Goal: Transaction & Acquisition: Subscribe to service/newsletter

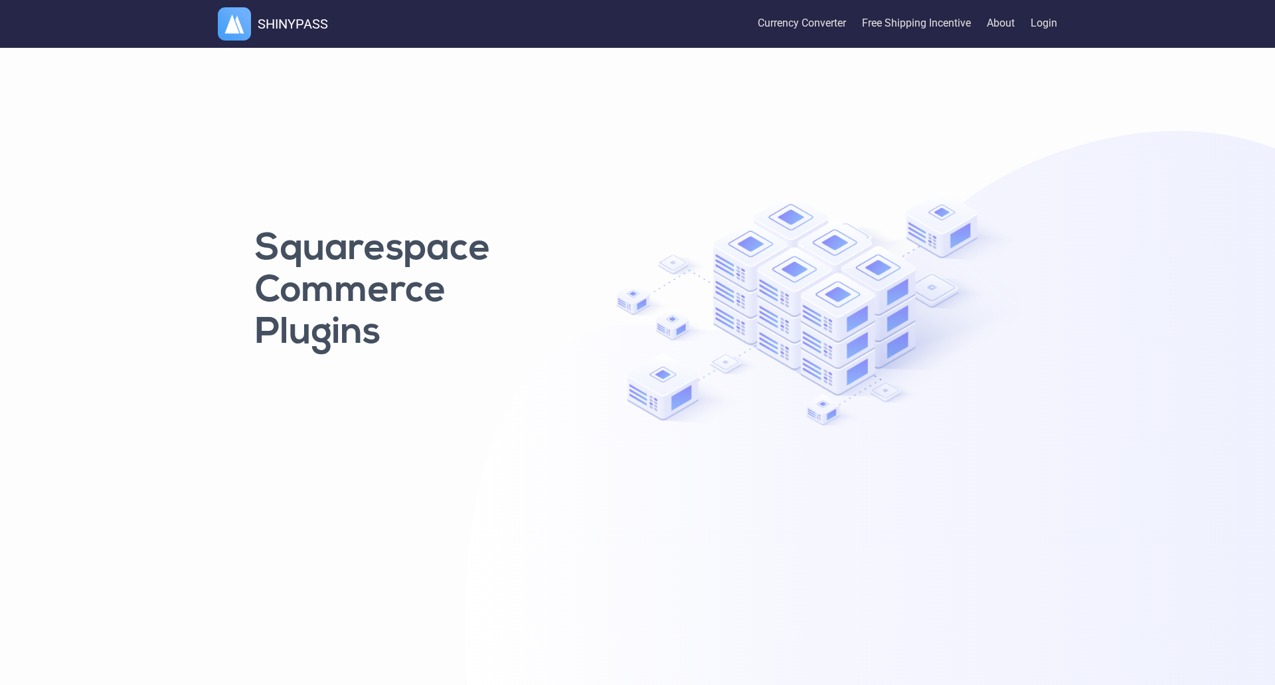
drag, startPoint x: 534, startPoint y: 268, endPoint x: 551, endPoint y: 261, distance: 18.7
click at [544, 264] on h1 "Squarespace Commerce Plugins" at bounding box center [409, 291] width 309 height 125
click at [828, 24] on link "Currency Converter" at bounding box center [802, 24] width 88 height 44
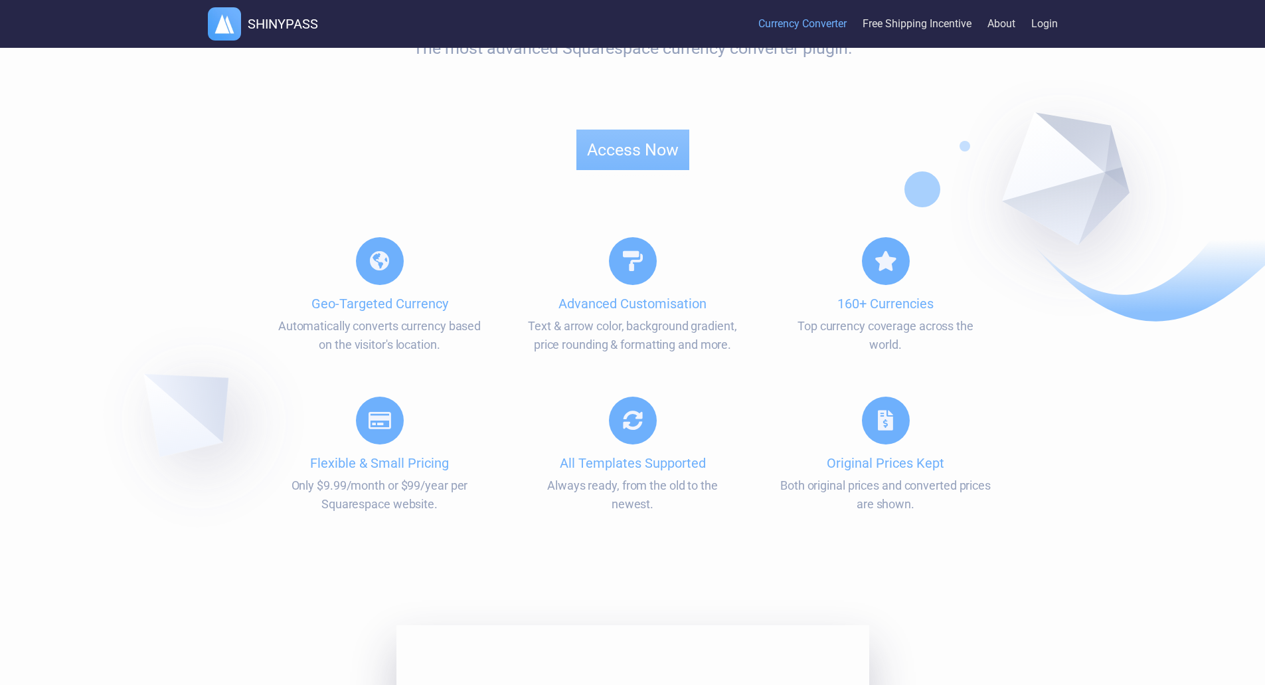
scroll to position [199, 0]
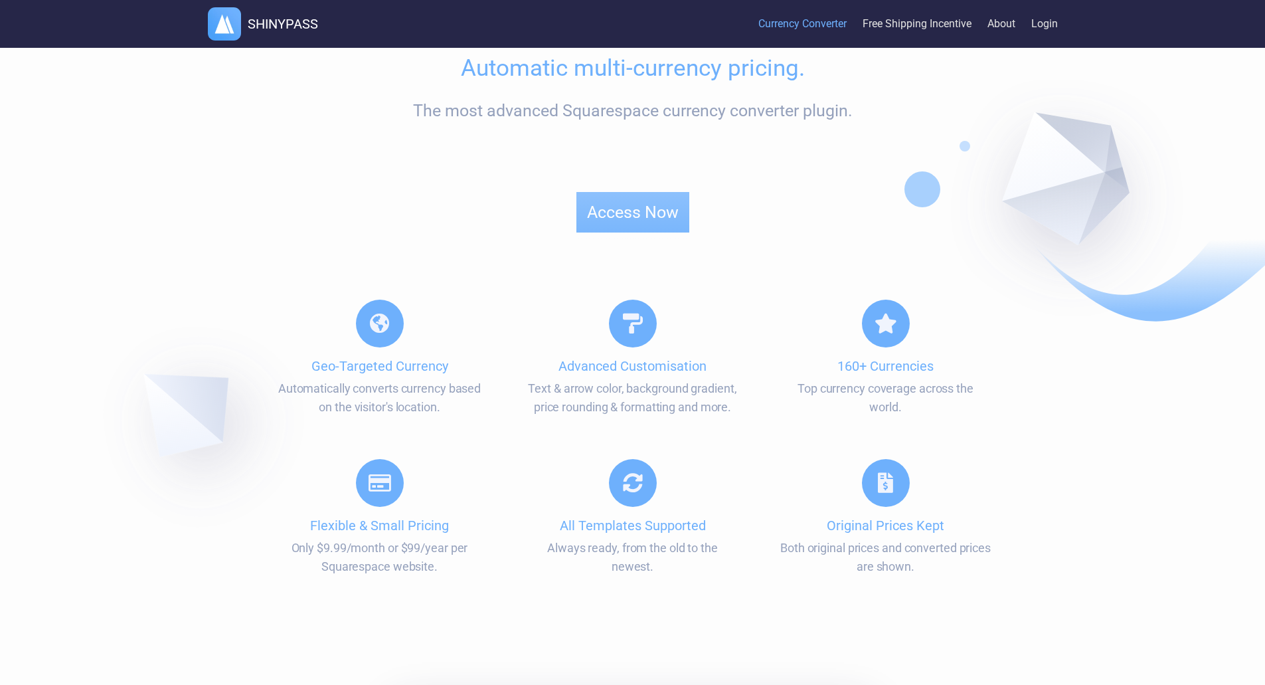
click at [615, 203] on link "Access Now" at bounding box center [632, 215] width 113 height 46
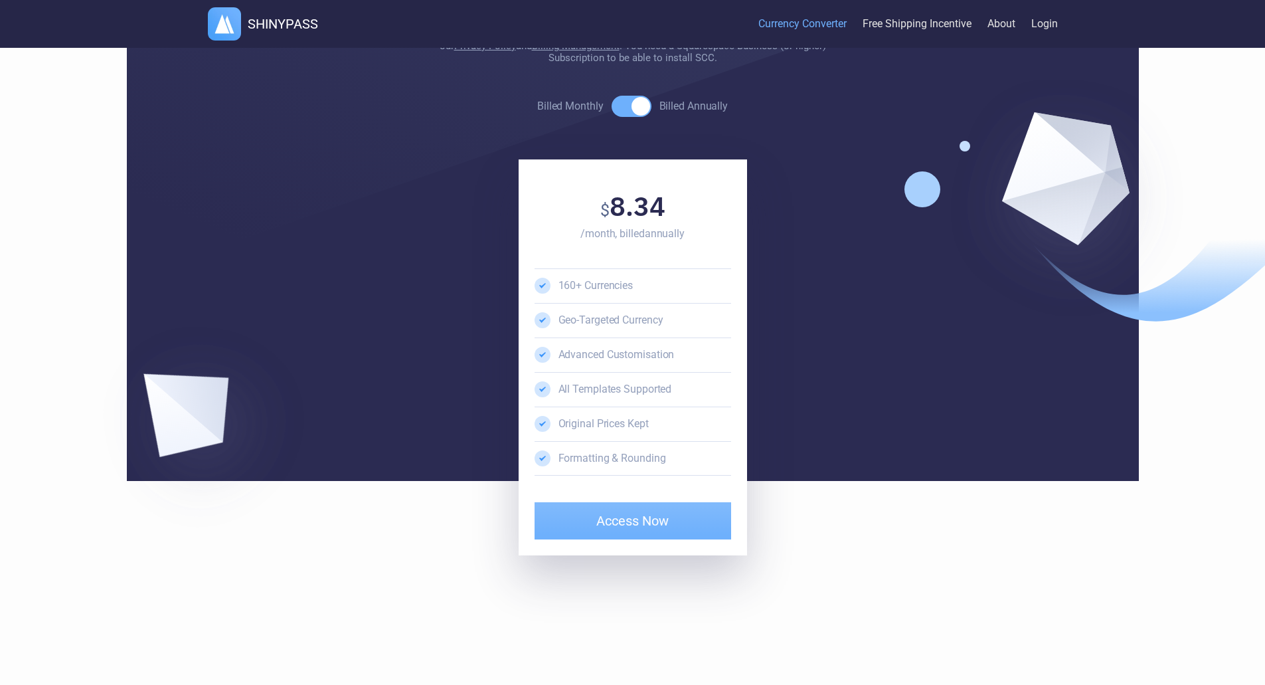
scroll to position [2908, 0]
click at [629, 118] on span at bounding box center [632, 106] width 40 height 21
click at [537, 107] on input "Billed Monthly Billed Annually" at bounding box center [536, 106] width 1 height 1
checkbox input "false"
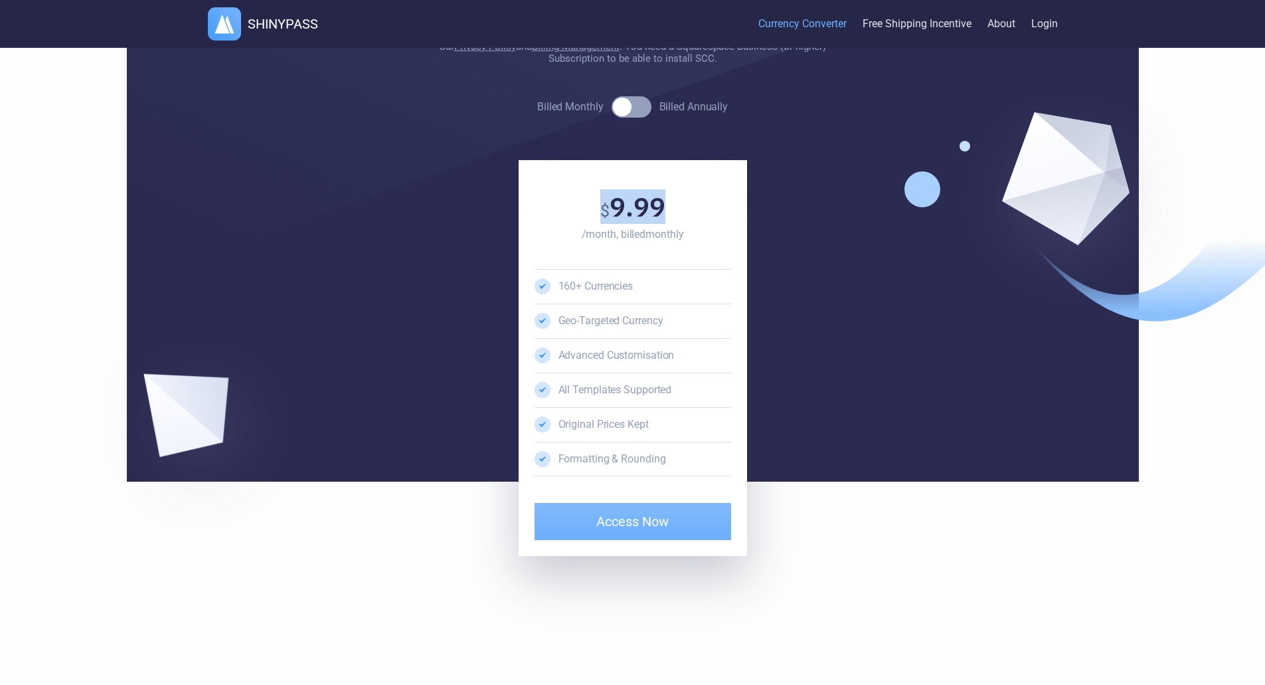
drag, startPoint x: 614, startPoint y: 230, endPoint x: 697, endPoint y: 235, distance: 83.2
click at [689, 233] on div "$ 9.99 /month, billed monthly" at bounding box center [632, 221] width 197 height 64
click at [698, 235] on div "/month, billed monthly" at bounding box center [632, 234] width 197 height 16
click at [657, 198] on span "9.99" at bounding box center [638, 206] width 56 height 35
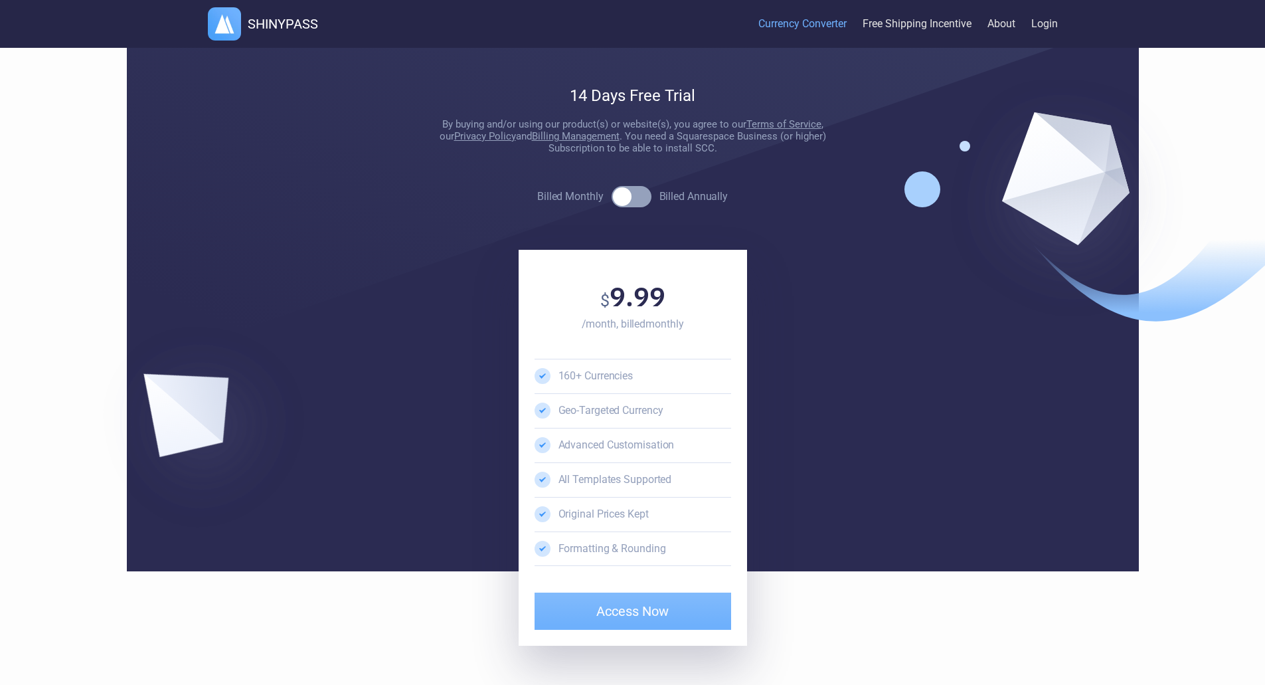
scroll to position [2842, 0]
